Goal: Task Accomplishment & Management: Manage account settings

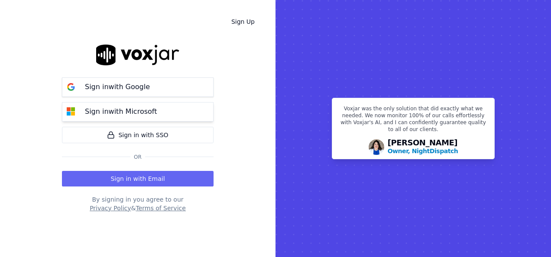
click at [103, 104] on button "Sign in with Microsoft" at bounding box center [138, 111] width 152 height 19
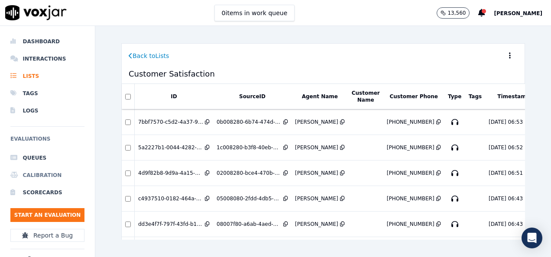
scroll to position [26, 0]
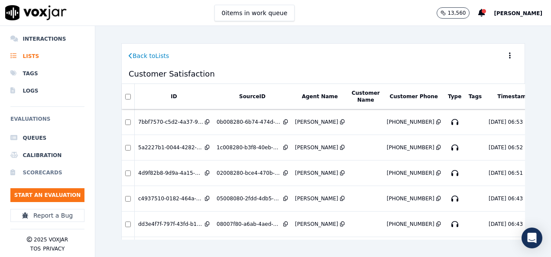
click at [38, 165] on li "Scorecards" at bounding box center [47, 172] width 74 height 17
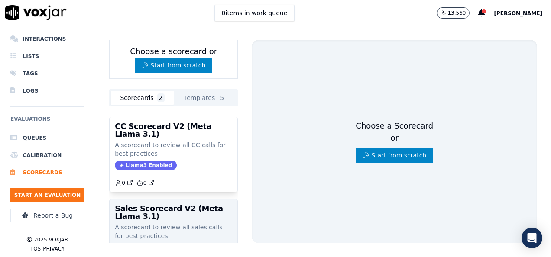
scroll to position [56, 0]
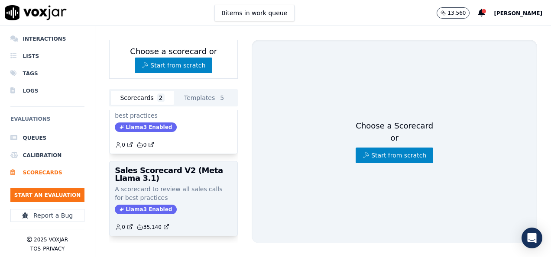
click at [187, 185] on p "A scorecard to review all sales calls for best practices" at bounding box center [173, 193] width 117 height 17
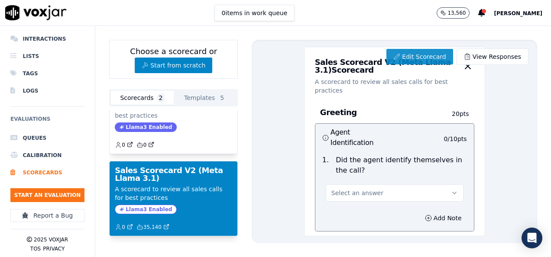
click at [411, 52] on link "Edit Scorecard" at bounding box center [419, 57] width 66 height 16
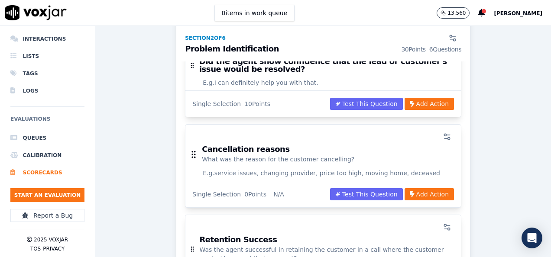
scroll to position [670, 0]
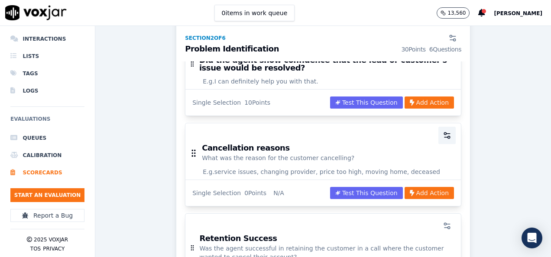
click at [443, 131] on icon "button" at bounding box center [447, 135] width 9 height 9
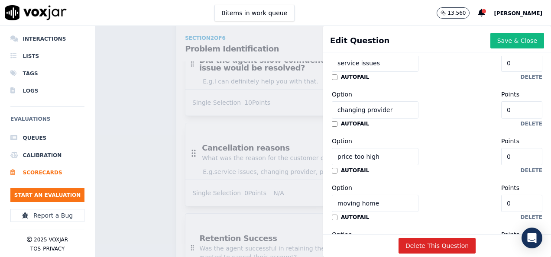
scroll to position [301, 0]
click at [521, 123] on button "delete" at bounding box center [532, 123] width 22 height 7
type input "price too high"
type input "moving home"
type input "deceased"
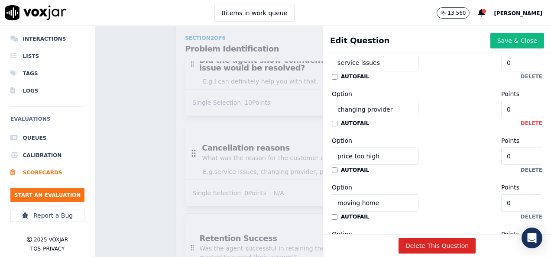
type input "other"
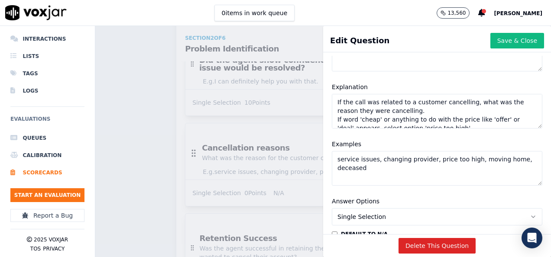
scroll to position [89, 0]
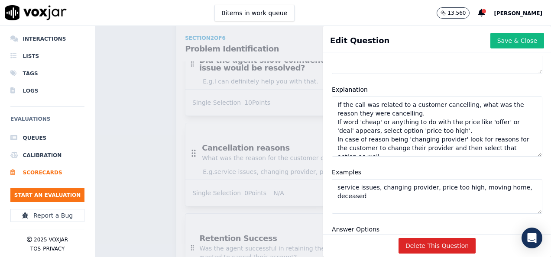
drag, startPoint x: 510, startPoint y: 129, endPoint x: 513, endPoint y: 156, distance: 27.8
click at [513, 156] on textarea "If the call was related to a customer cancelling, what was the reason they were…" at bounding box center [437, 127] width 210 height 60
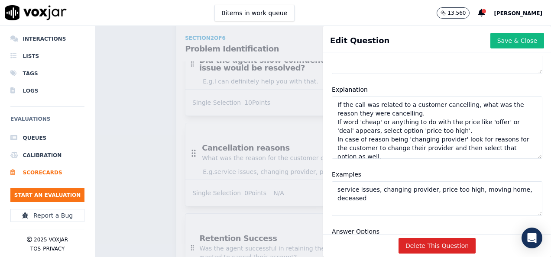
drag, startPoint x: 420, startPoint y: 190, endPoint x: 369, endPoint y: 191, distance: 50.7
click at [369, 191] on textarea "service issues, changing provider, price too high, moving home, deceased" at bounding box center [437, 198] width 210 height 35
type textarea "service issues, price too high, moving home, deceased"
click at [430, 125] on textarea "If the call was related to a customer cancelling, what was the reason they were…" at bounding box center [437, 128] width 210 height 62
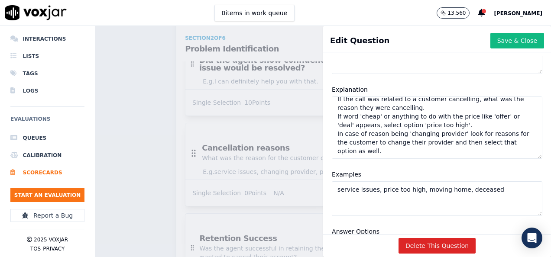
drag, startPoint x: 377, startPoint y: 152, endPoint x: 332, endPoint y: 137, distance: 47.7
click at [332, 137] on textarea "If the call was related to a customer cancelling, what was the reason they were…" at bounding box center [437, 128] width 210 height 62
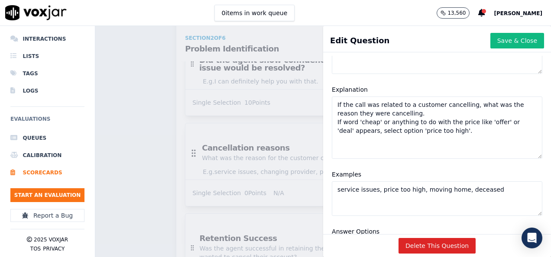
scroll to position [0, 0]
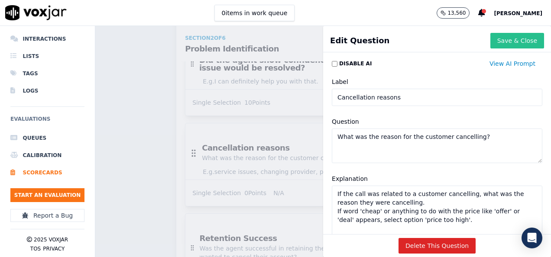
type textarea "If the call was related to a customer cancelling, what was the reason they were…"
click at [490, 38] on button "Save & Close" at bounding box center [517, 41] width 54 height 16
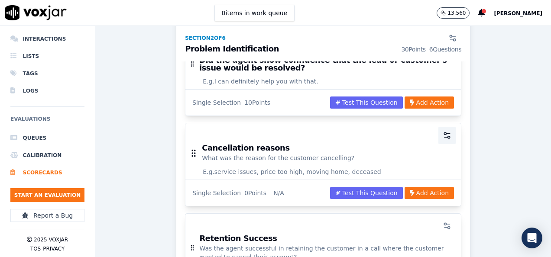
click at [444, 133] on circle "button" at bounding box center [445, 134] width 2 height 2
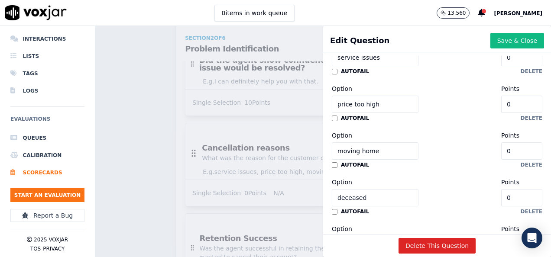
scroll to position [400, 0]
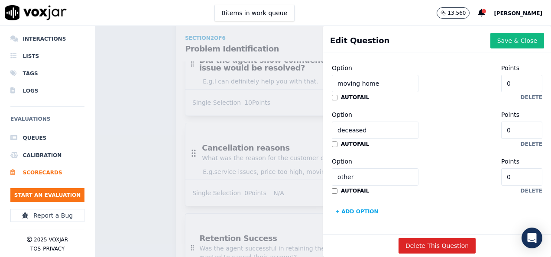
click at [129, 132] on div "Scorecards Scorecard Editor Sales Scorecard V2 (Meta Llama 3.1) ACTIVE A scorec…" at bounding box center [323, 141] width 456 height 231
